Goal: Information Seeking & Learning: Find specific page/section

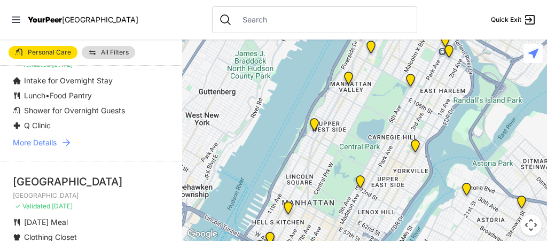
scroll to position [855, 0]
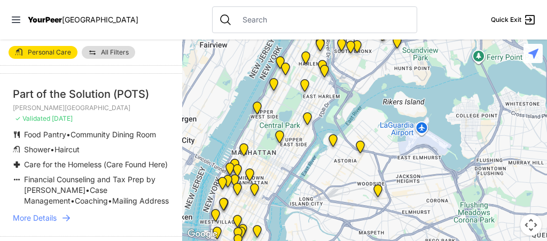
scroll to position [1924, 0]
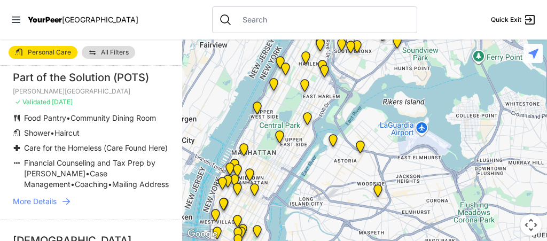
click at [50, 196] on span "More Details" at bounding box center [35, 201] width 44 height 11
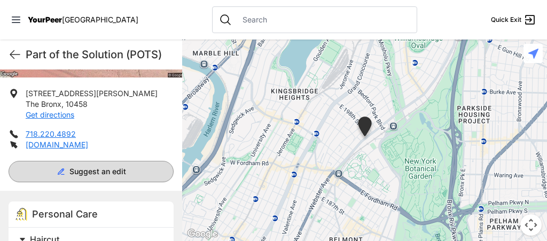
scroll to position [214, 0]
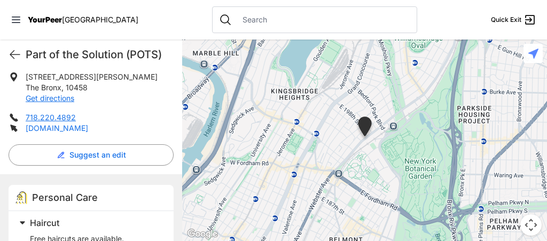
click at [58, 129] on link "potsbronx.org" at bounding box center [57, 127] width 63 height 9
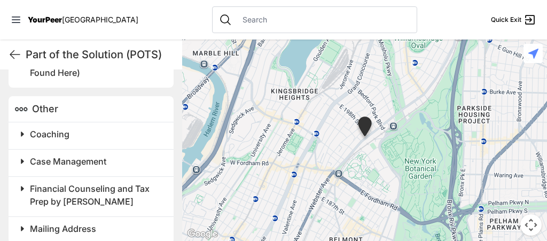
scroll to position [725, 0]
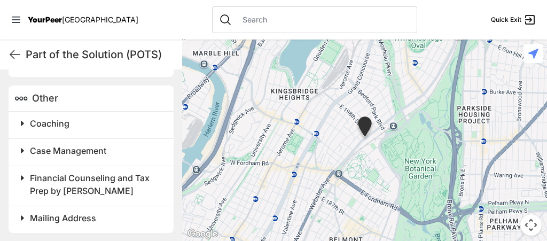
select select "recentlyUpdated"
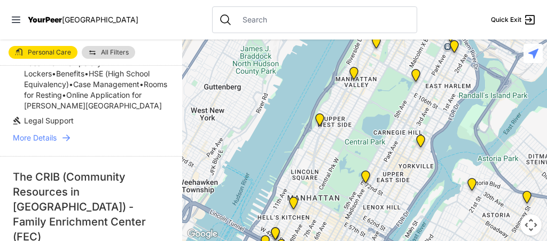
scroll to position [3173, 0]
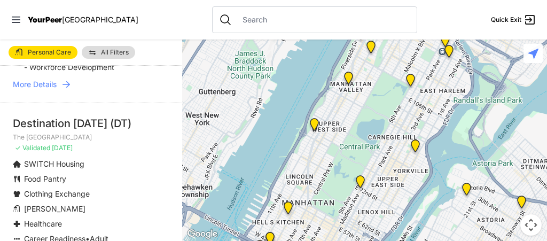
scroll to position [2512, 0]
